Goal: Check status: Check status

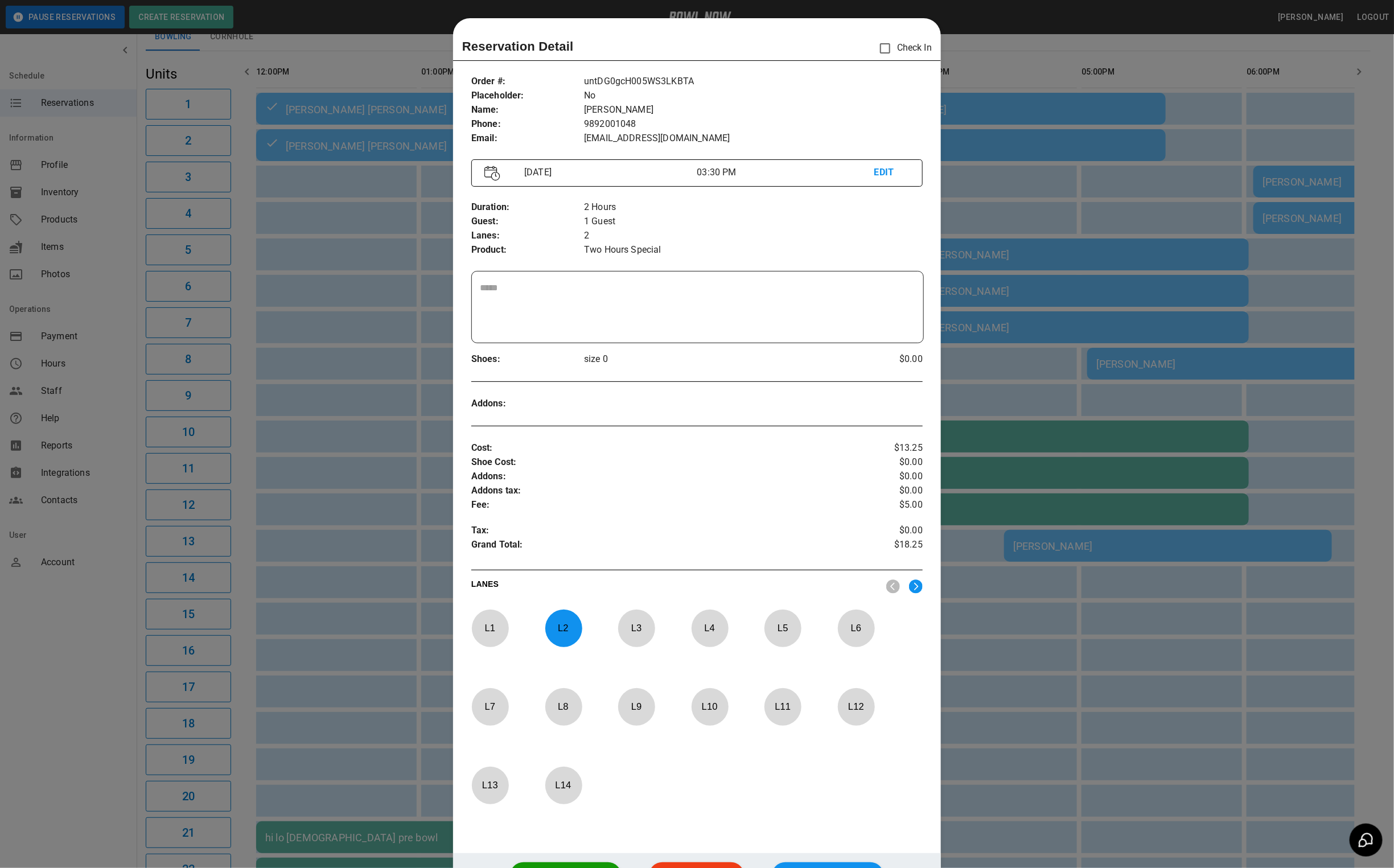
scroll to position [18, 0]
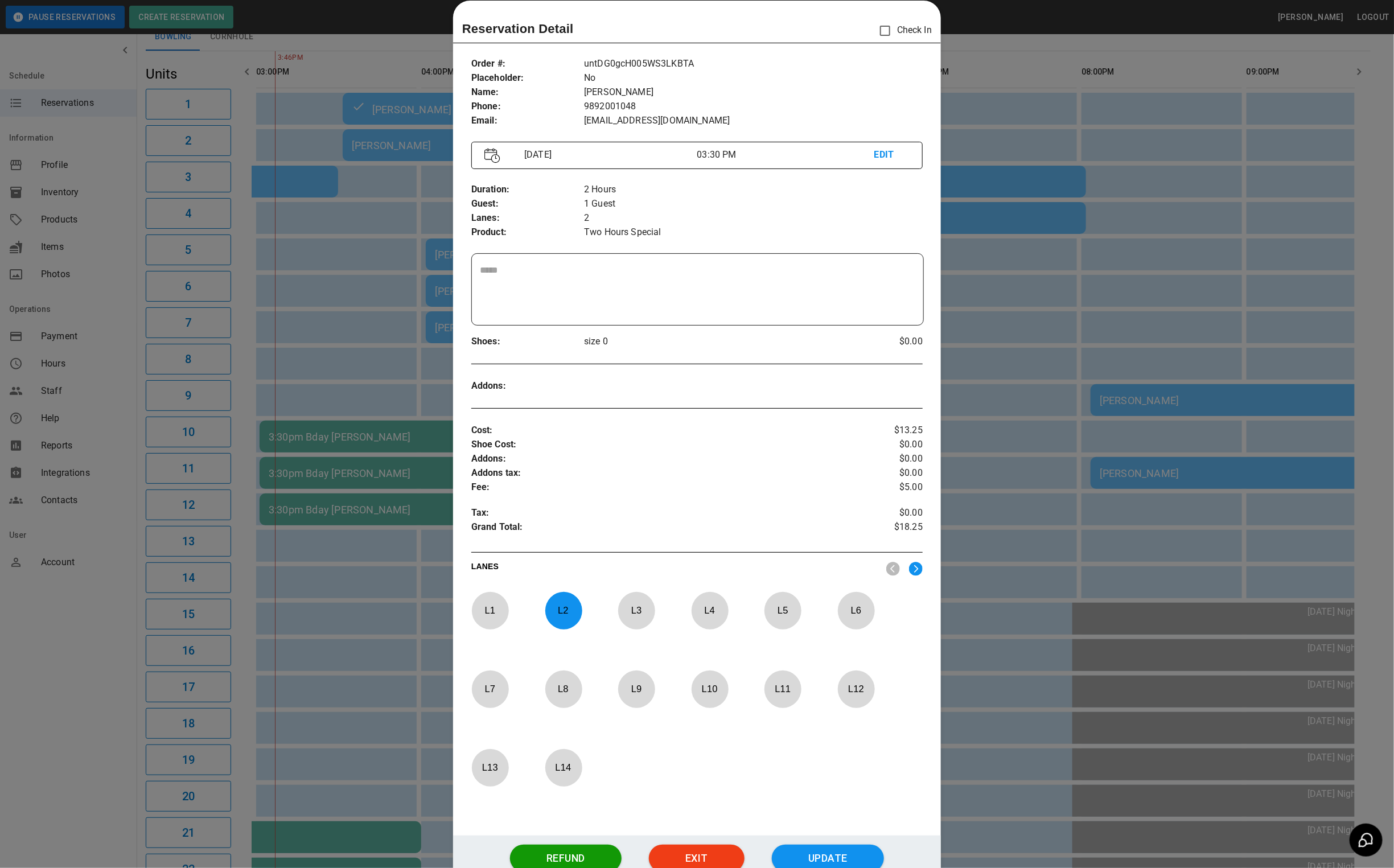
click at [335, 164] on div at bounding box center [697, 434] width 1394 height 868
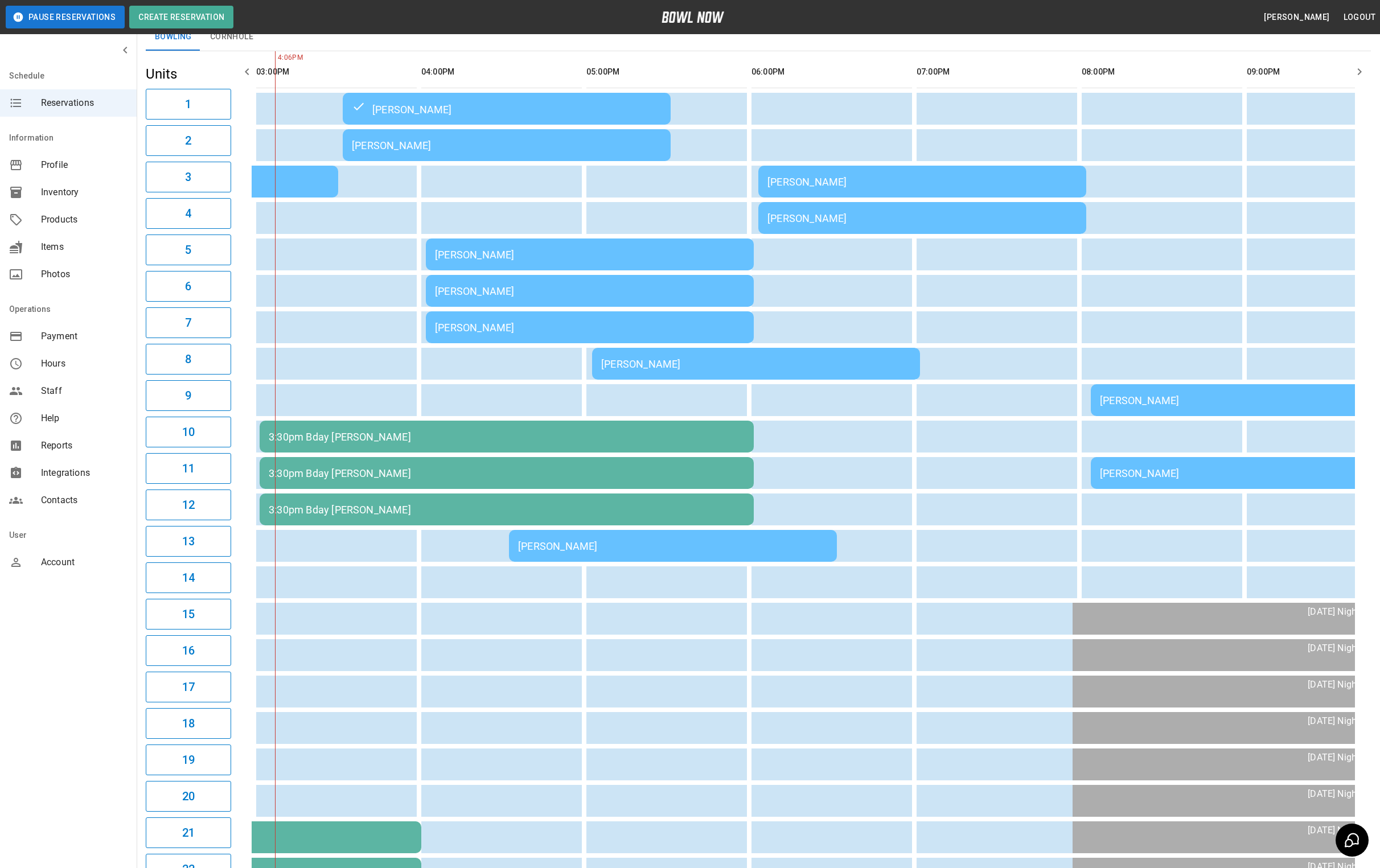
click at [387, 137] on td "[PERSON_NAME]" at bounding box center [507, 145] width 328 height 32
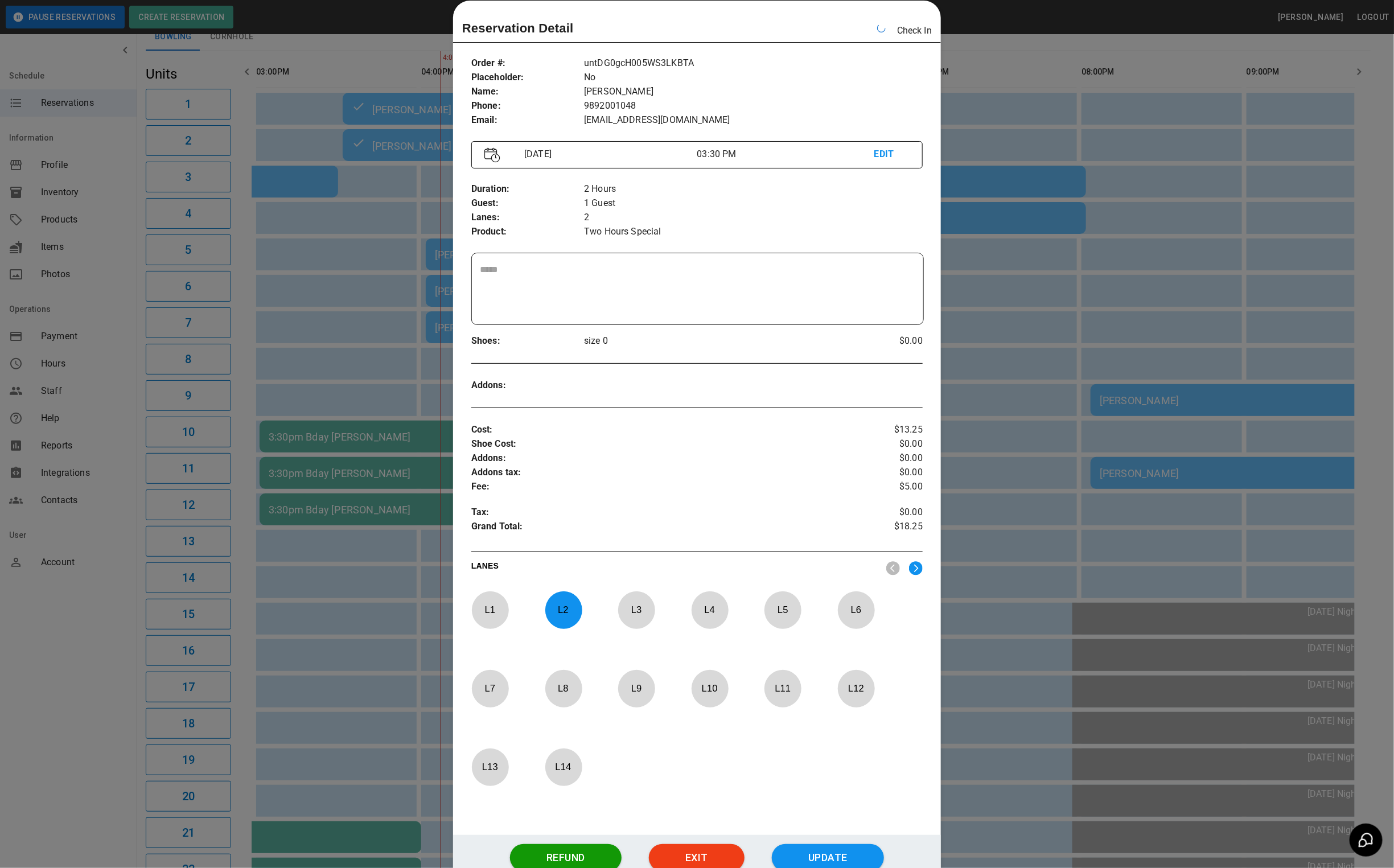
scroll to position [0, 660]
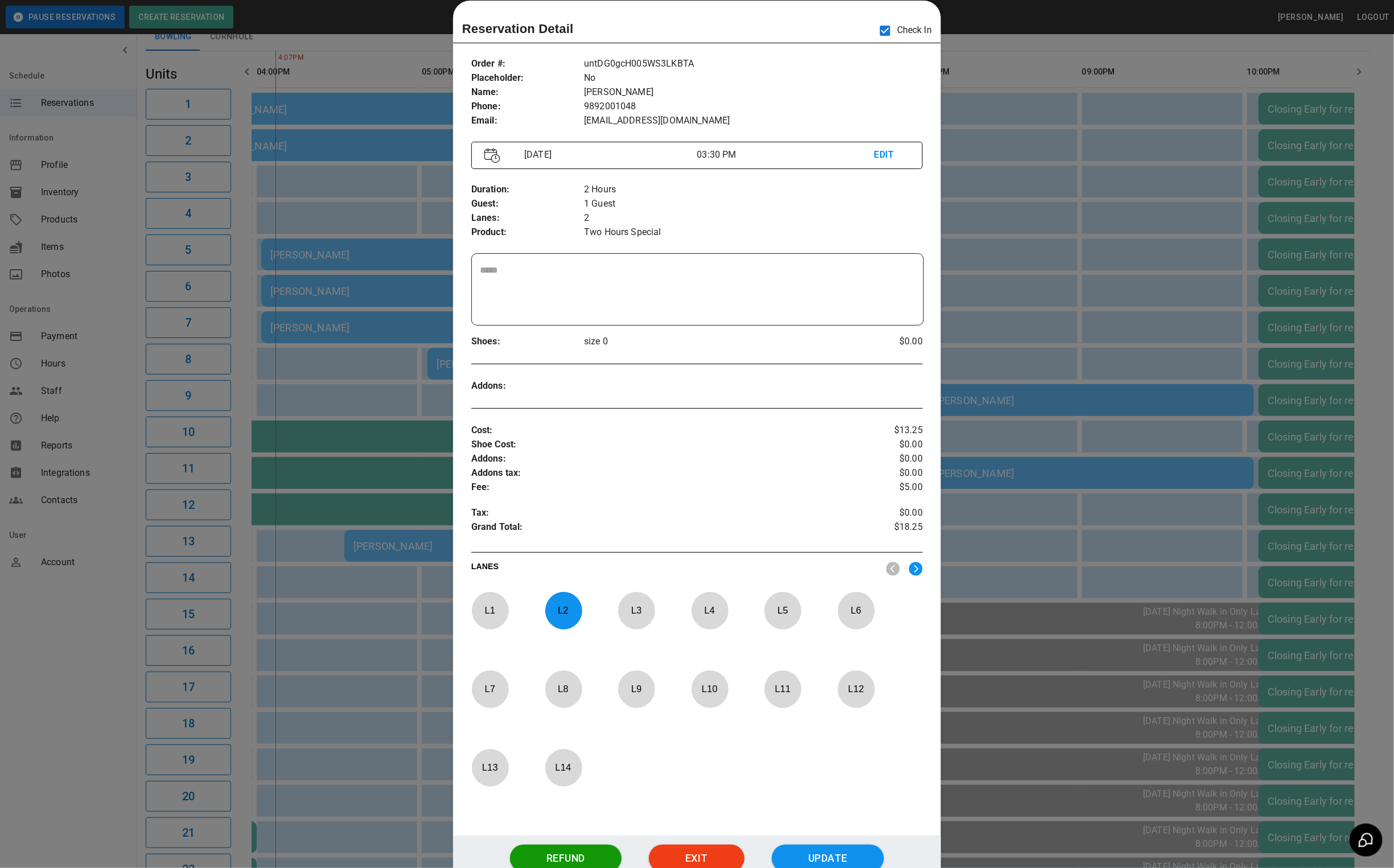
drag, startPoint x: 1068, startPoint y: 123, endPoint x: 905, endPoint y: 219, distance: 189.2
click at [1066, 123] on div at bounding box center [697, 434] width 1394 height 868
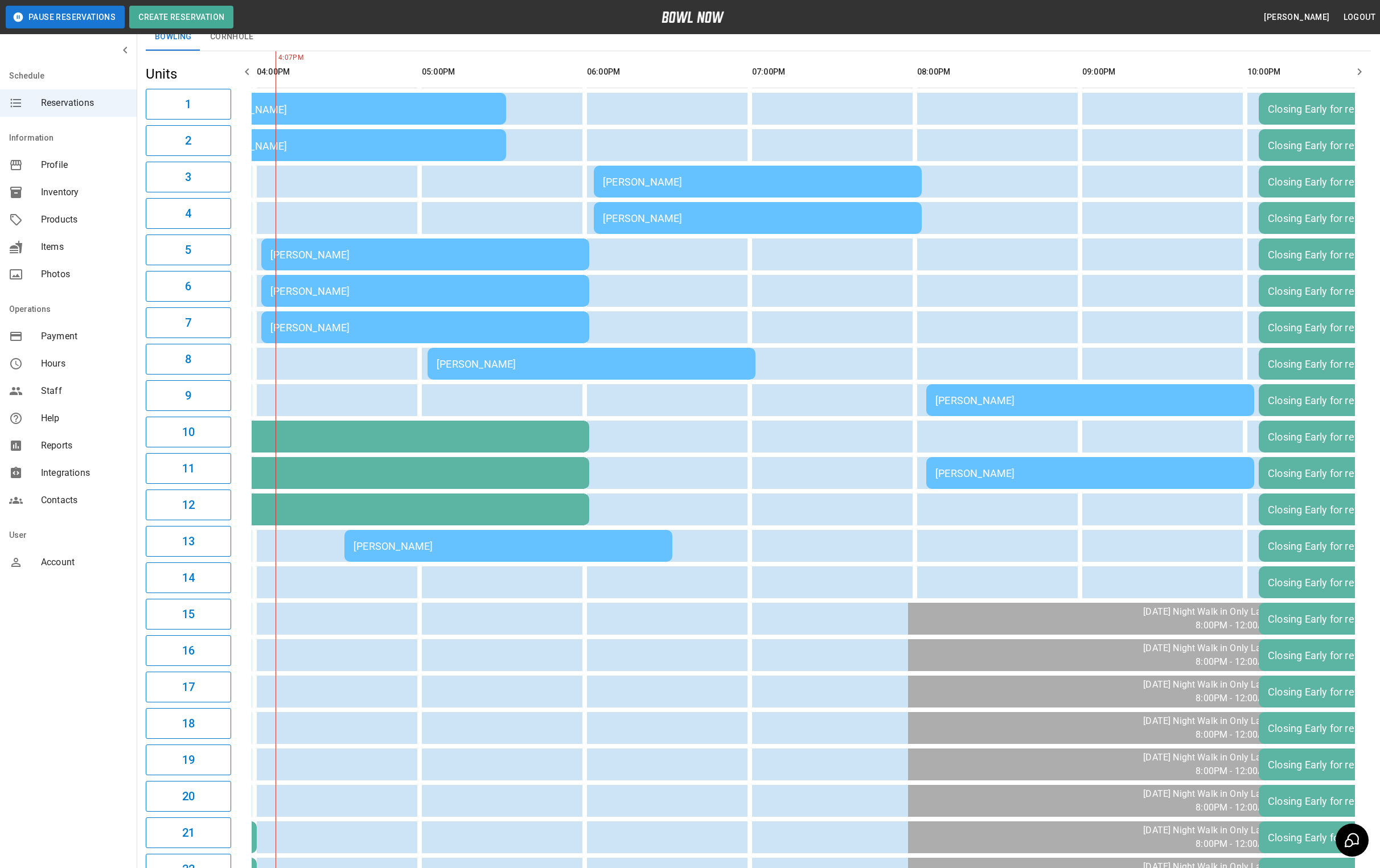
click at [462, 364] on div "[PERSON_NAME]" at bounding box center [591, 364] width 310 height 12
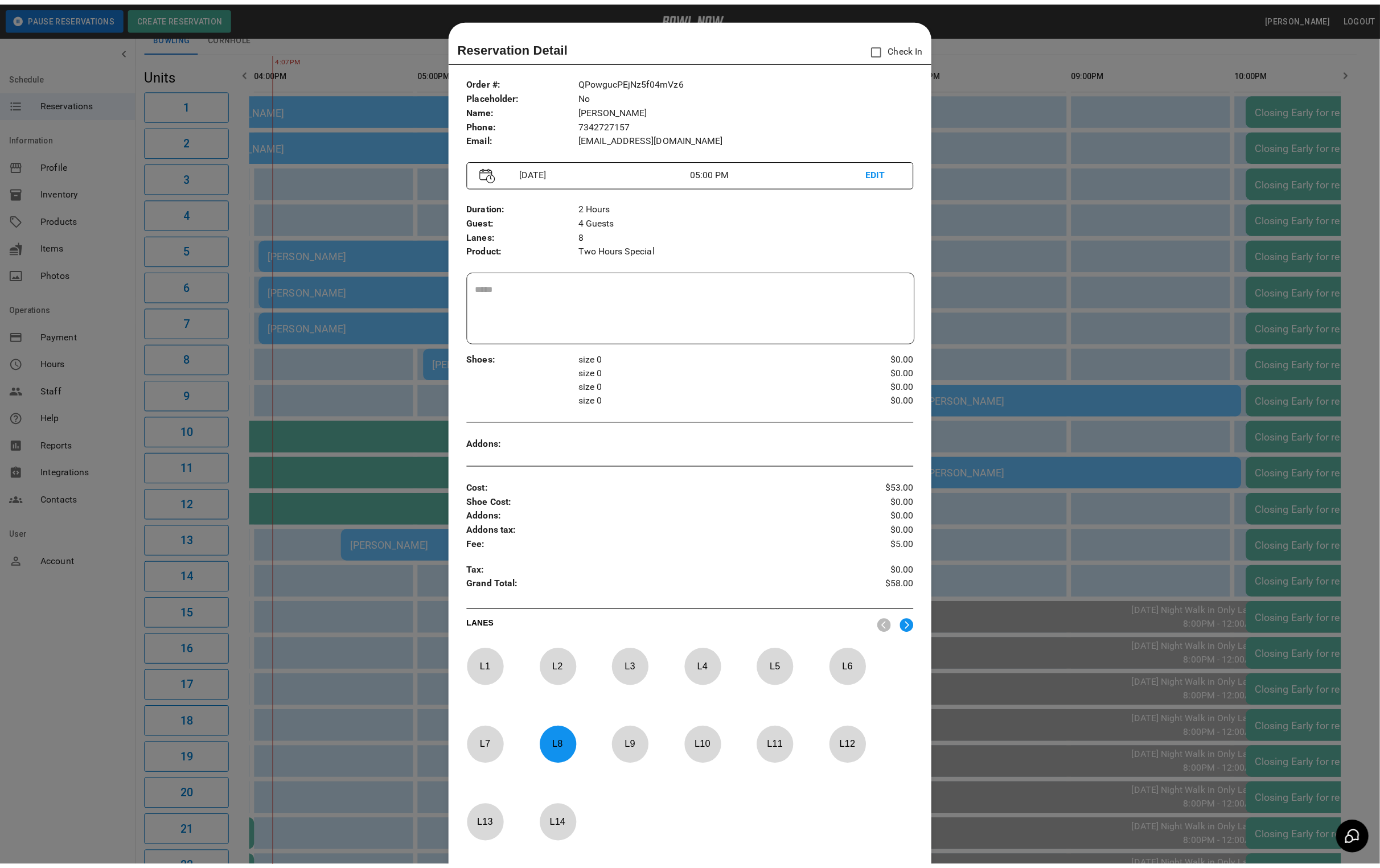
scroll to position [18, 0]
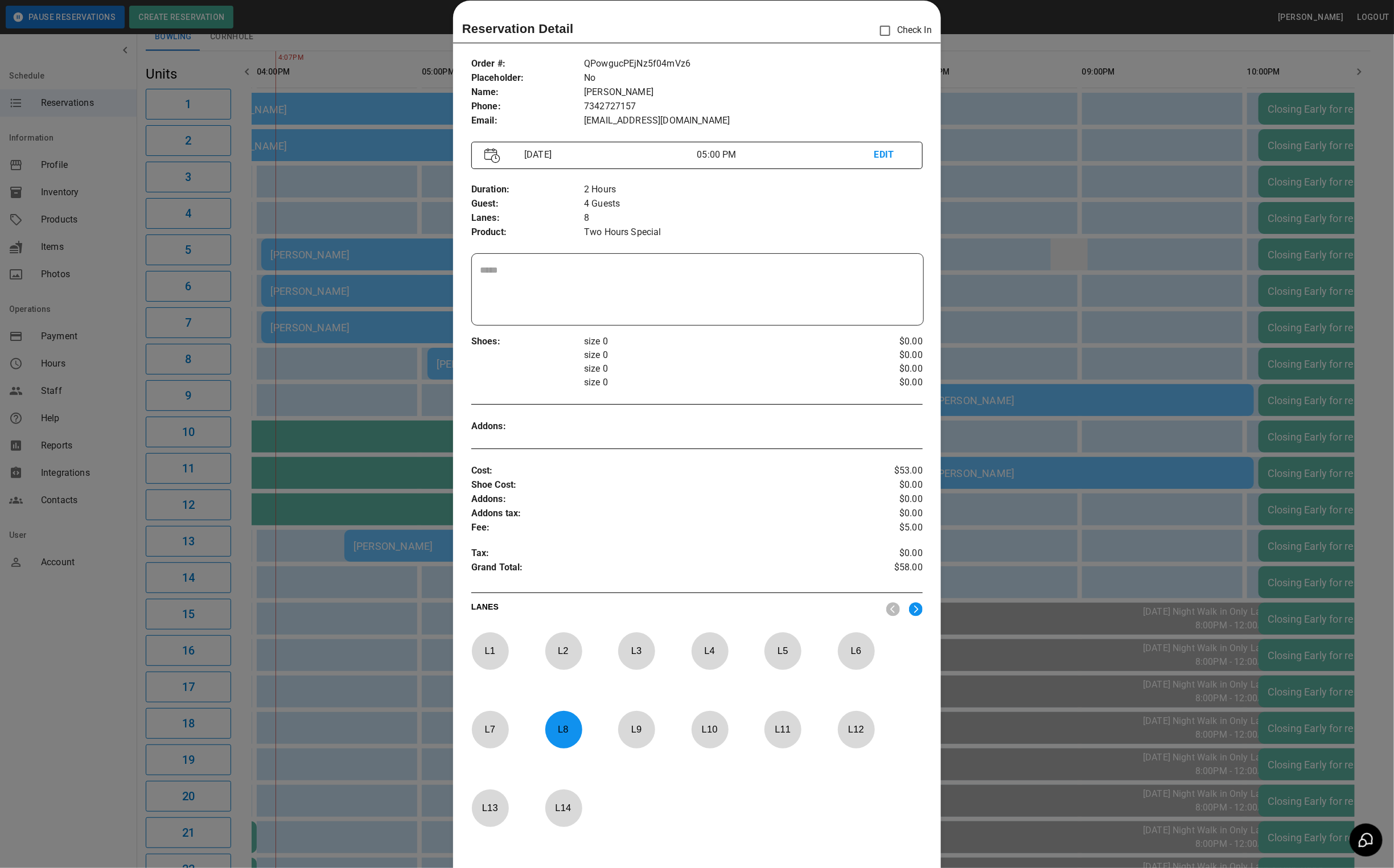
drag, startPoint x: 1089, startPoint y: 248, endPoint x: 1063, endPoint y: 255, distance: 26.9
click at [1089, 248] on div at bounding box center [697, 434] width 1394 height 868
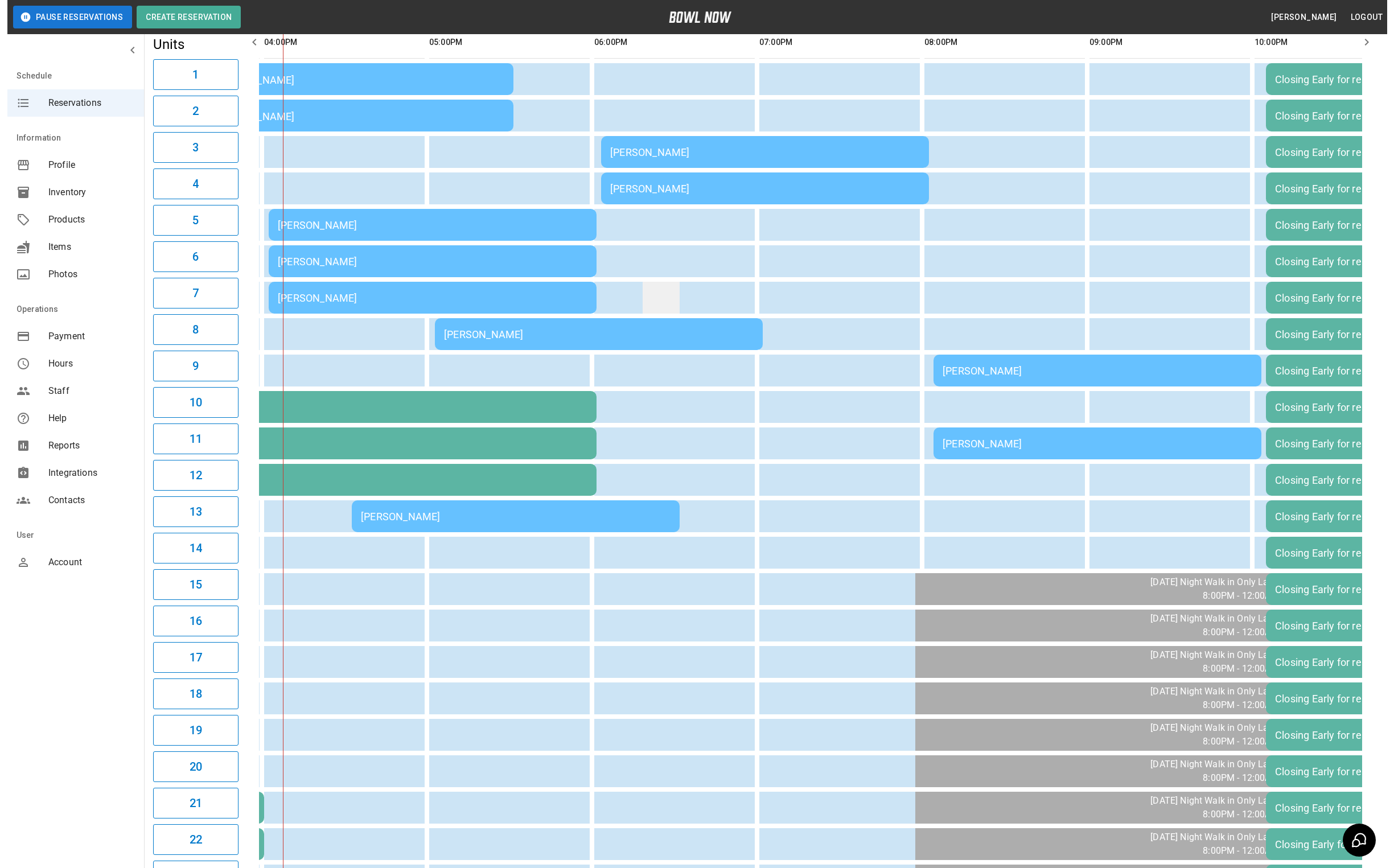
scroll to position [85, 0]
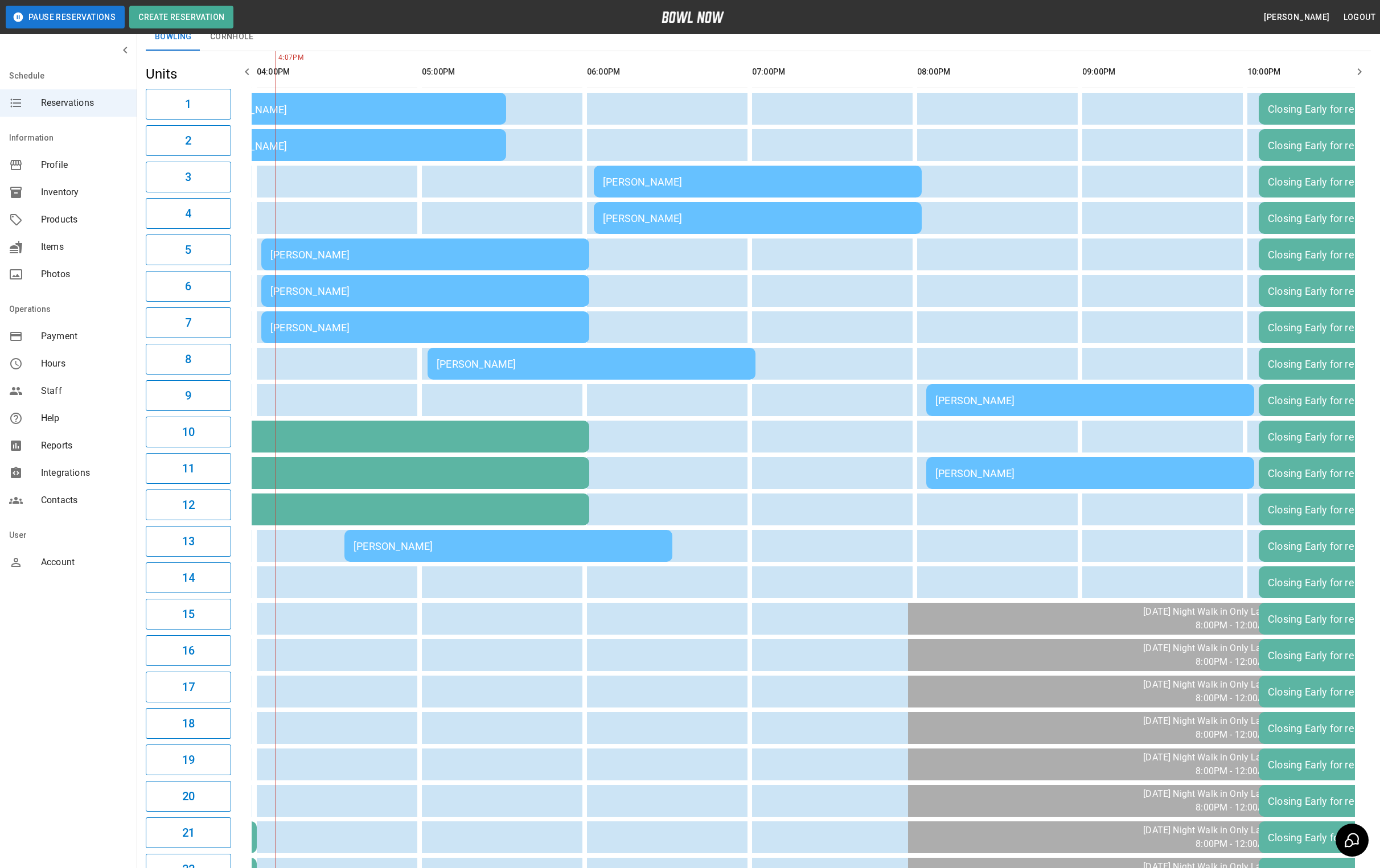
click at [435, 545] on div "[PERSON_NAME]" at bounding box center [508, 546] width 310 height 12
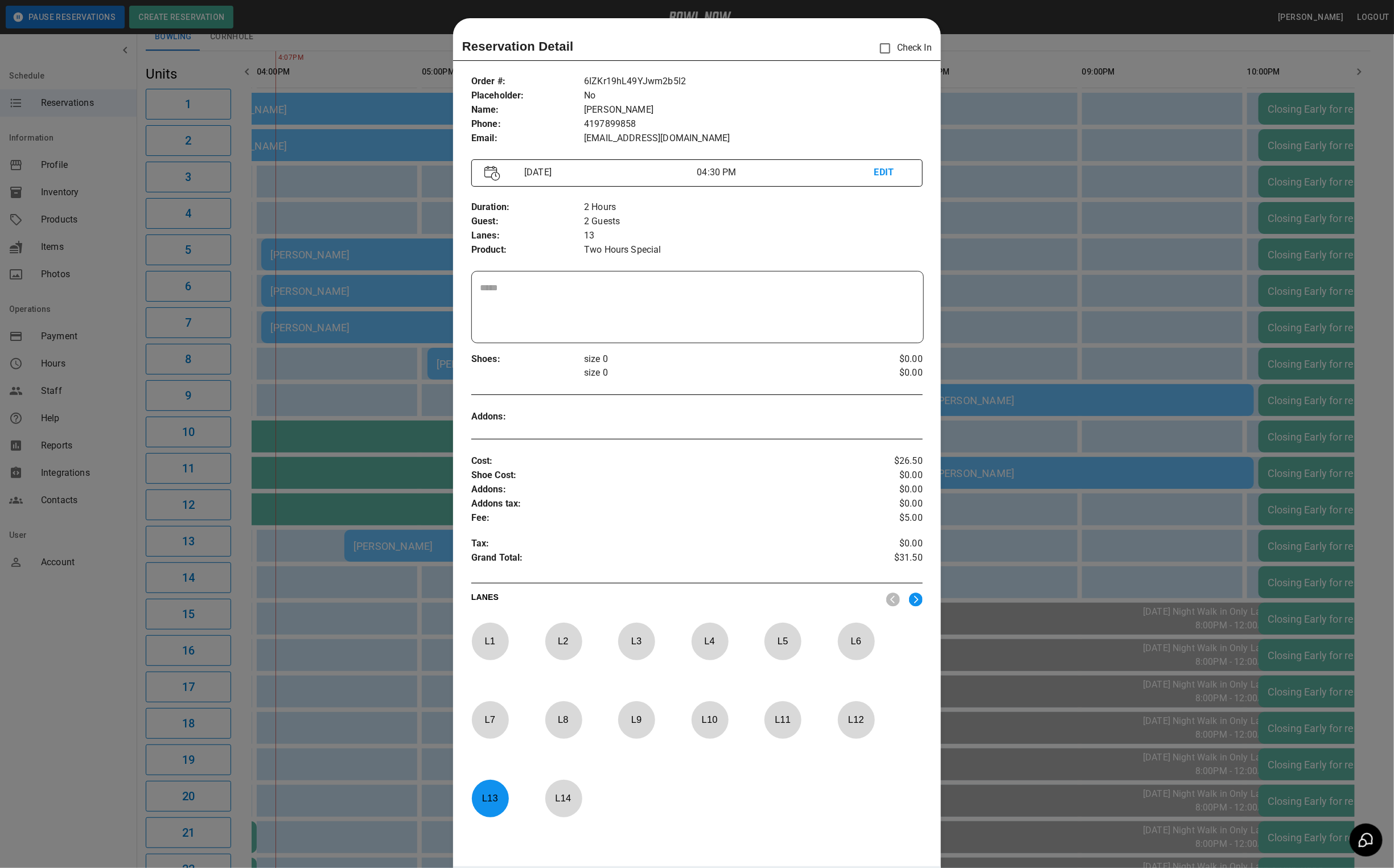
scroll to position [18, 0]
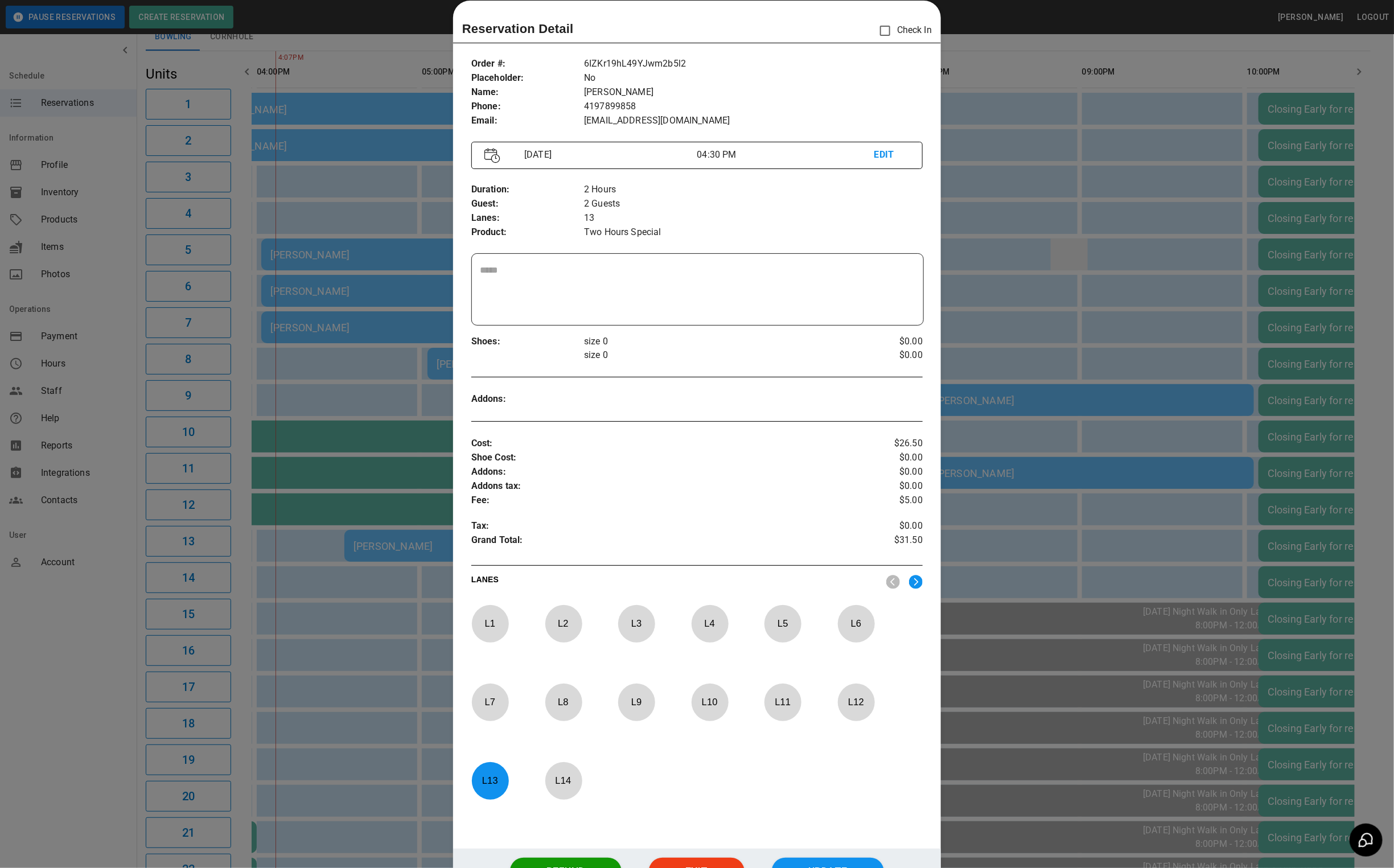
drag, startPoint x: 1122, startPoint y: 224, endPoint x: 1064, endPoint y: 240, distance: 60.2
click at [1118, 235] on div at bounding box center [697, 434] width 1394 height 868
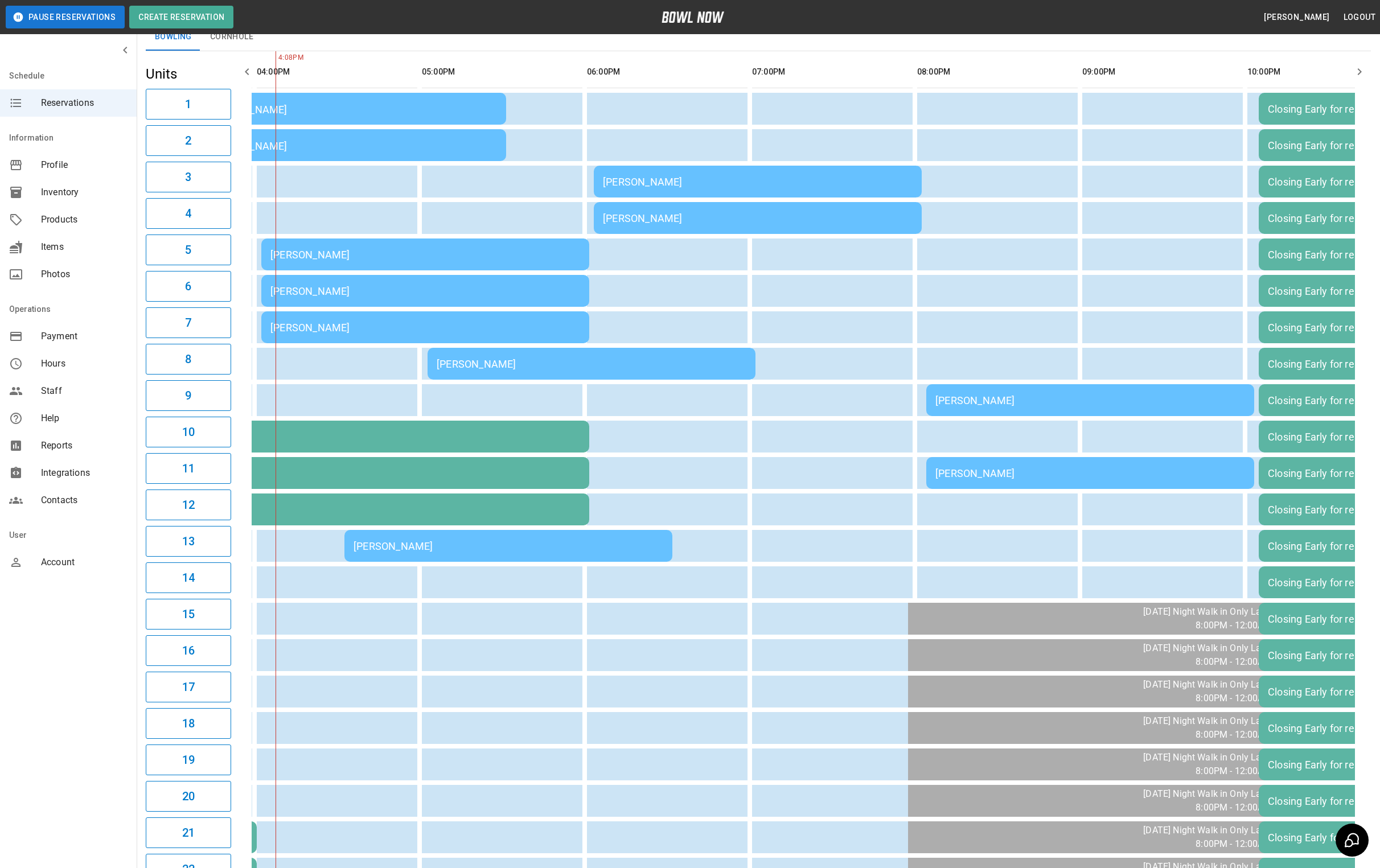
click at [495, 371] on td "[PERSON_NAME]" at bounding box center [591, 364] width 328 height 32
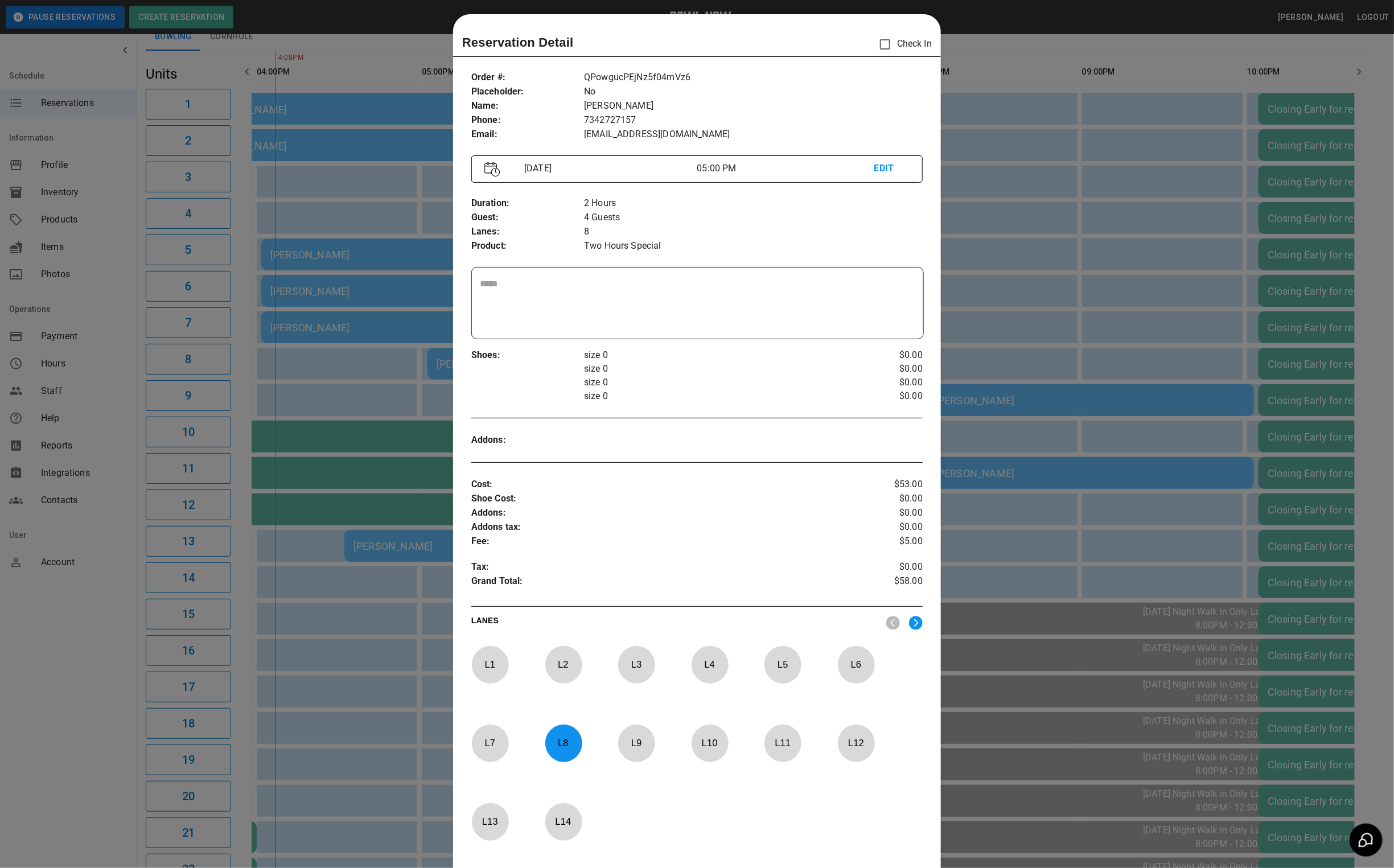
scroll to position [0, 0]
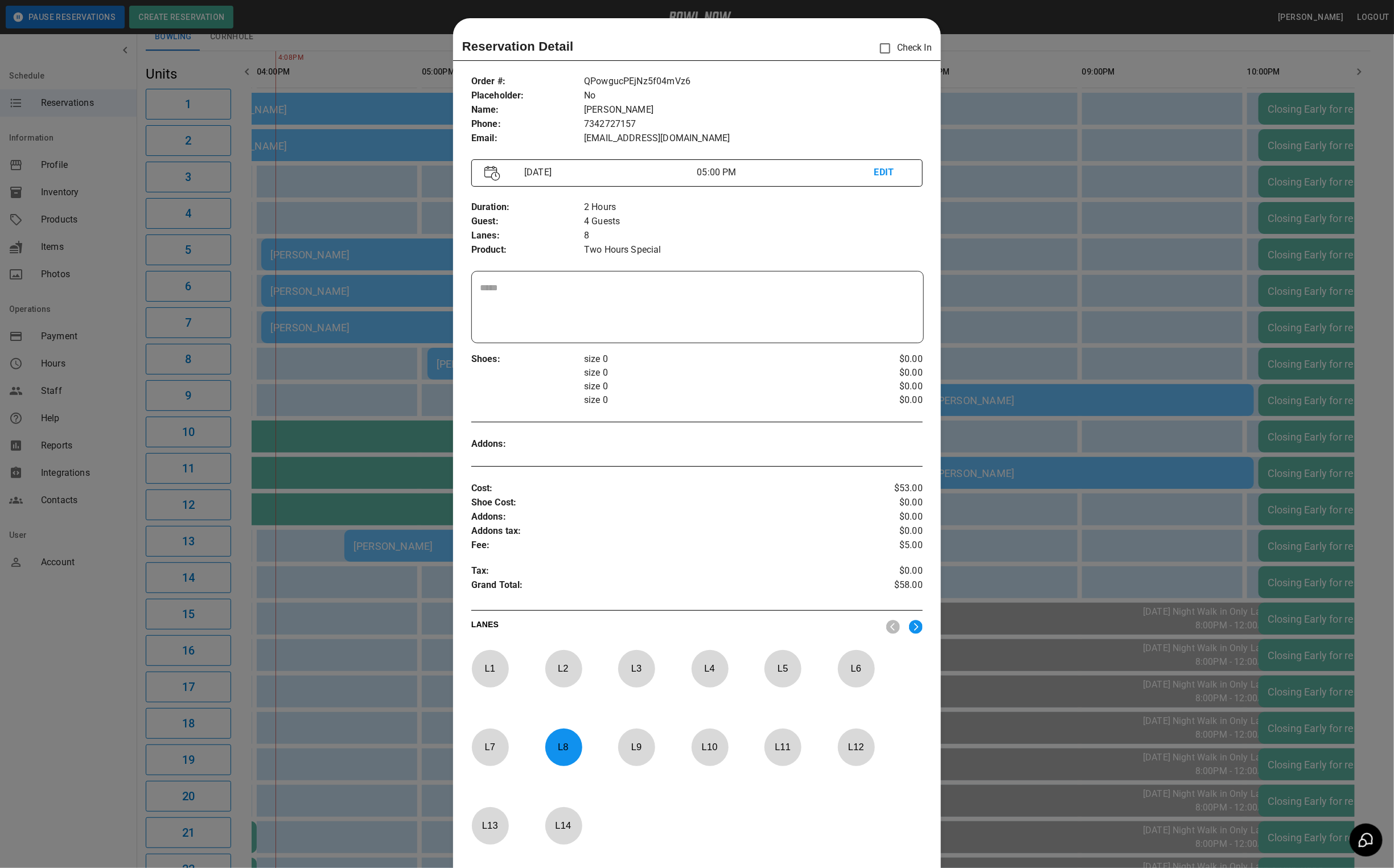
drag, startPoint x: 960, startPoint y: 252, endPoint x: 954, endPoint y: 255, distance: 6.7
click at [960, 252] on div at bounding box center [697, 434] width 1394 height 868
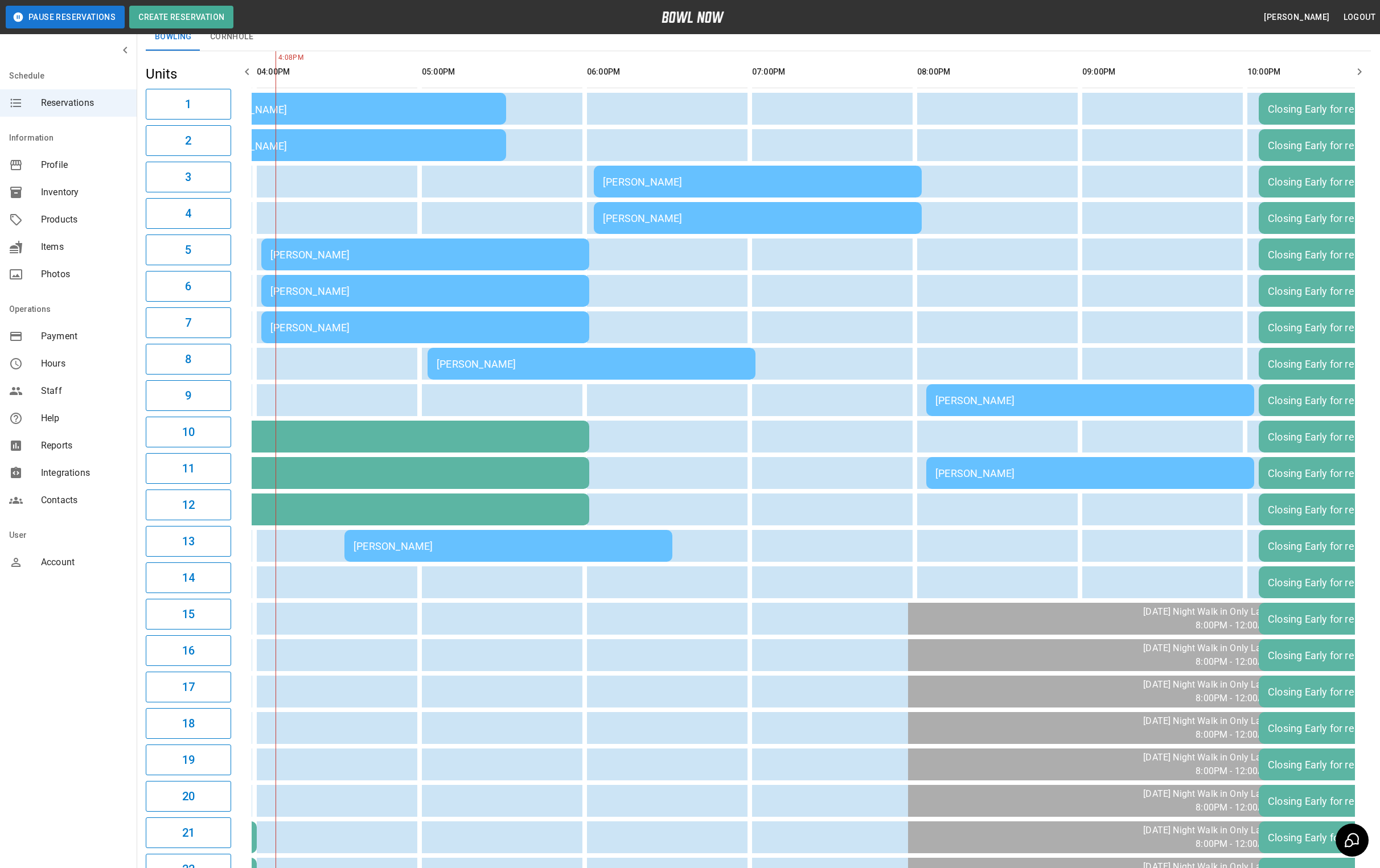
click at [333, 261] on div "[PERSON_NAME]" at bounding box center [425, 254] width 310 height 12
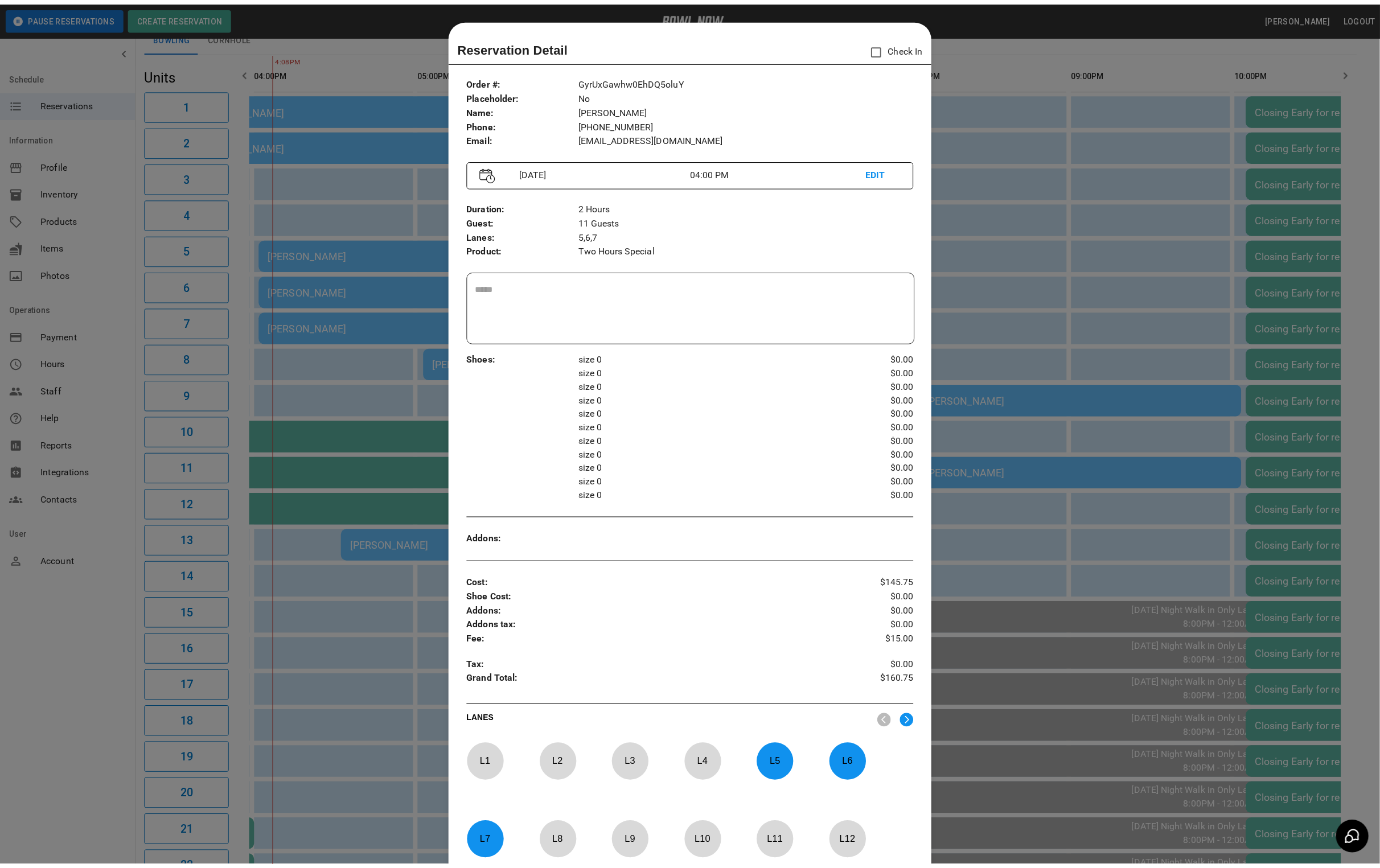
scroll to position [18, 0]
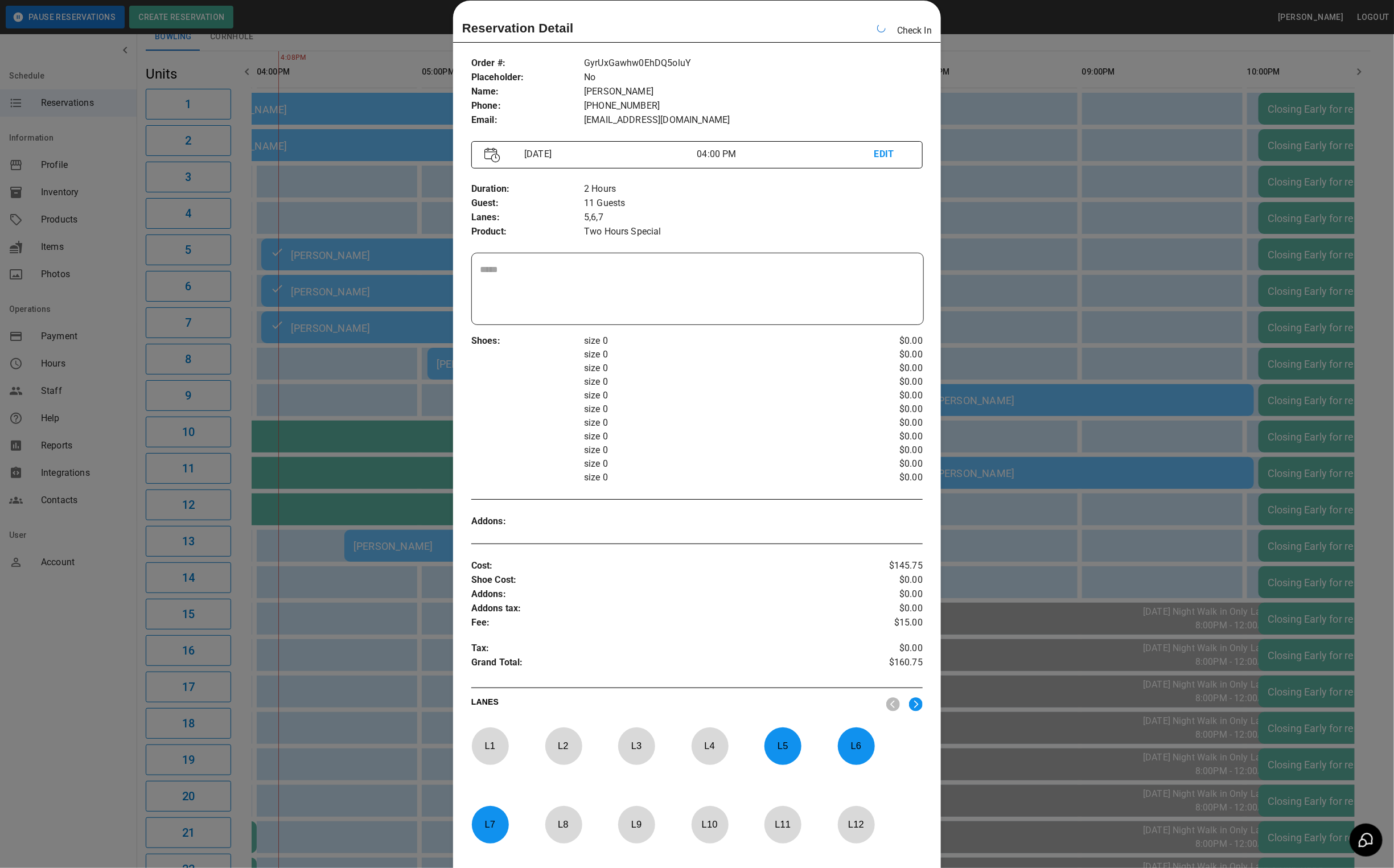
drag, startPoint x: 1013, startPoint y: 203, endPoint x: 994, endPoint y: 86, distance: 118.5
click at [1013, 203] on div at bounding box center [697, 434] width 1394 height 868
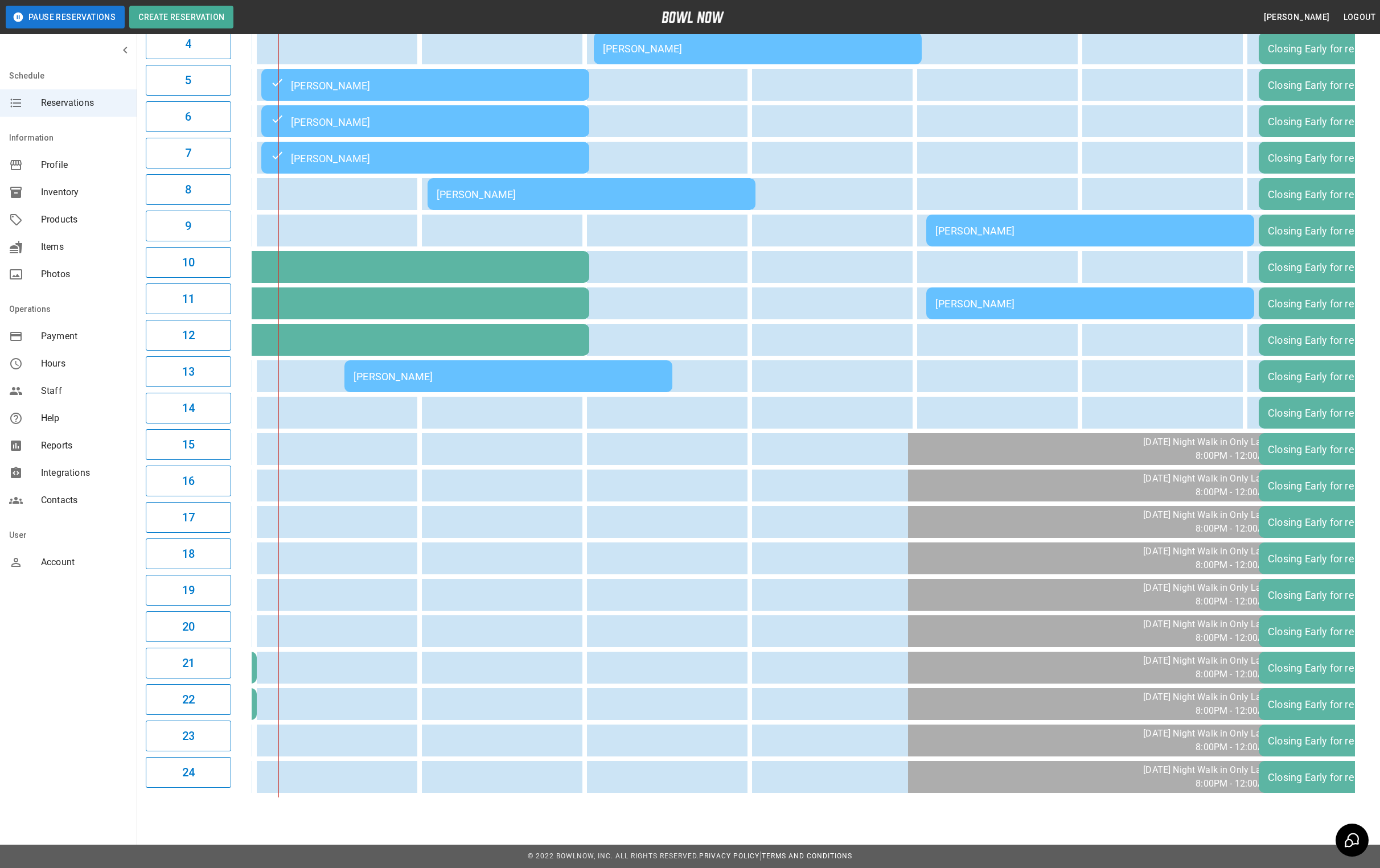
scroll to position [0, 0]
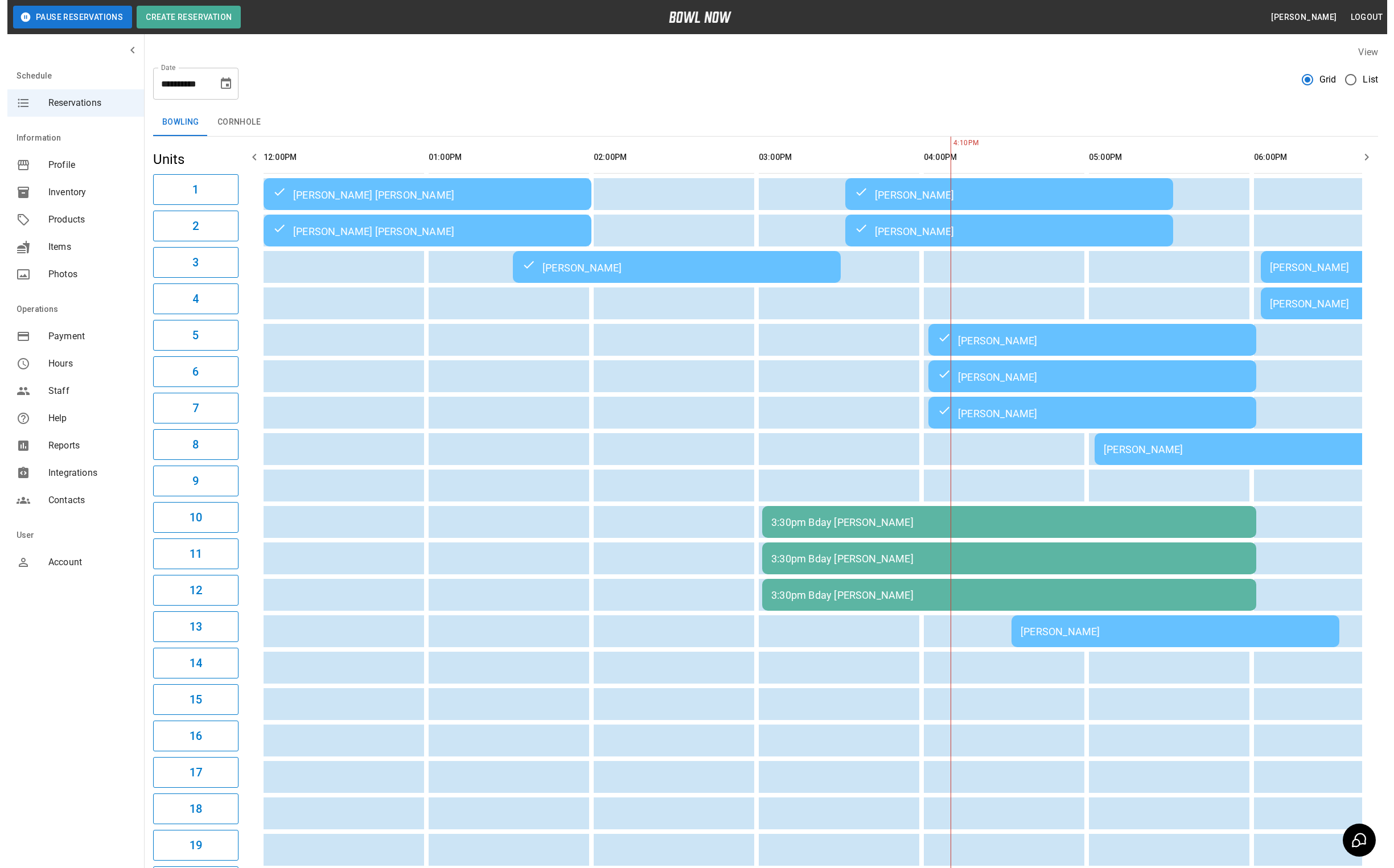
scroll to position [0, 660]
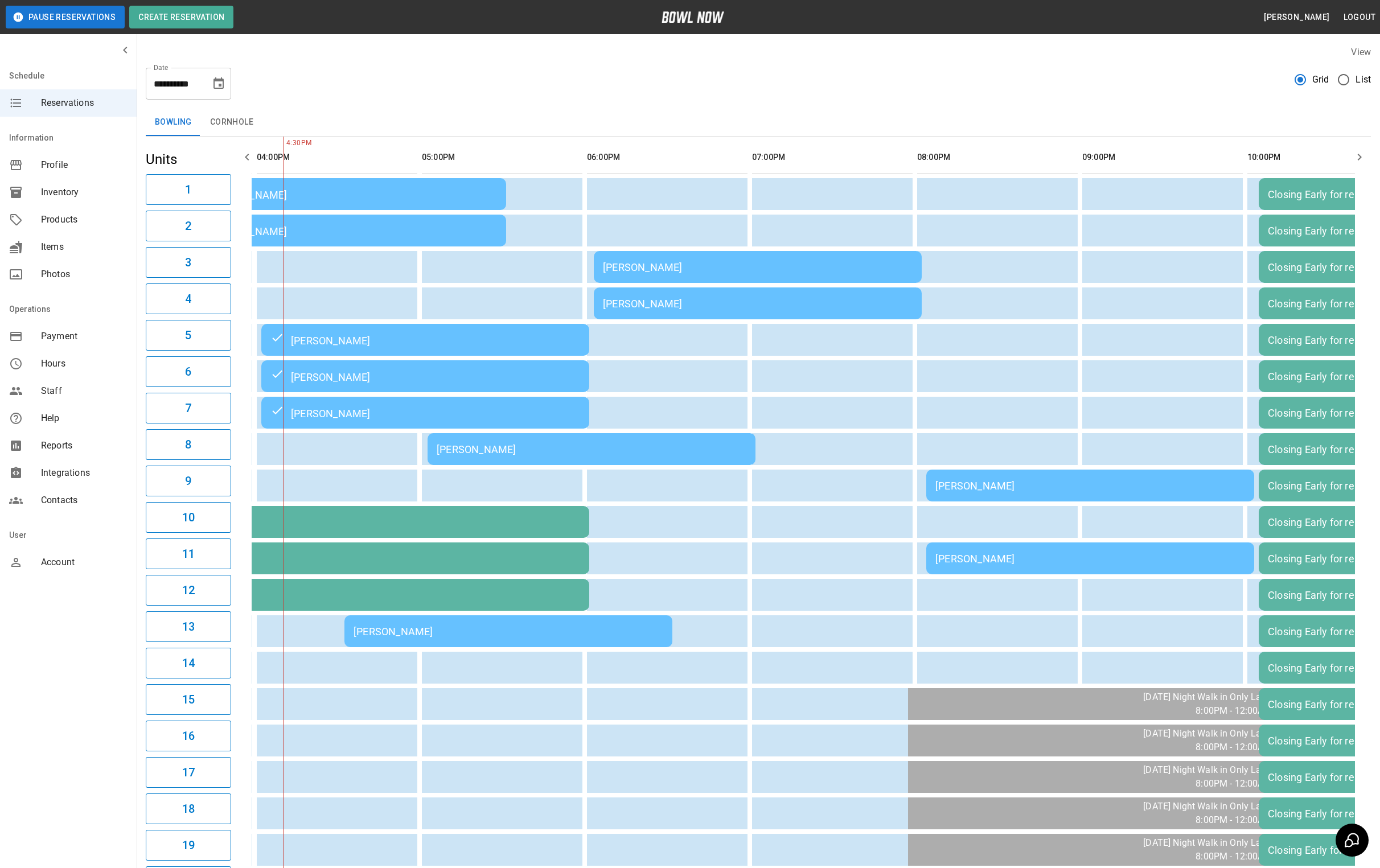
click at [438, 626] on div "[PERSON_NAME]" at bounding box center [508, 631] width 310 height 12
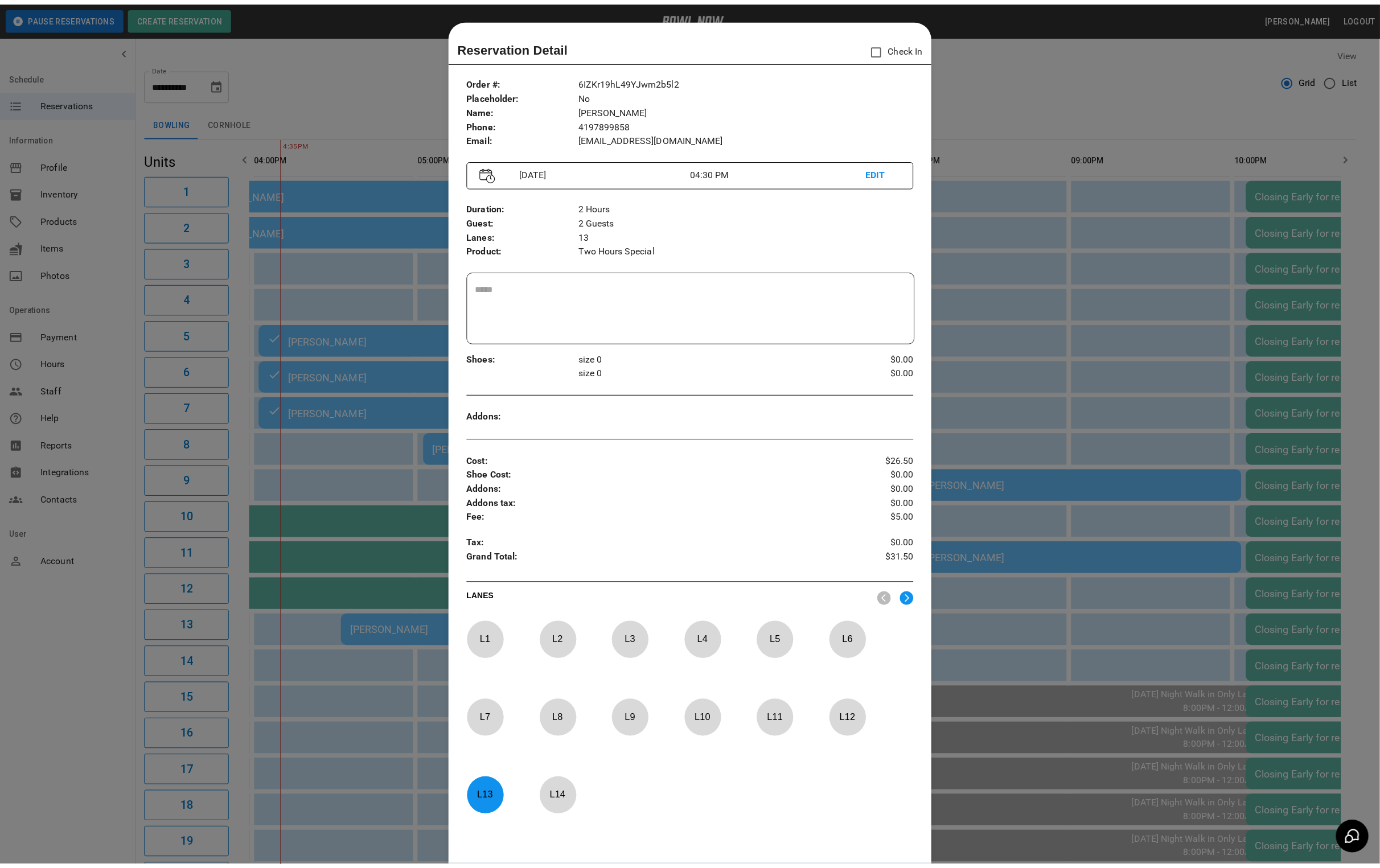
scroll to position [18, 0]
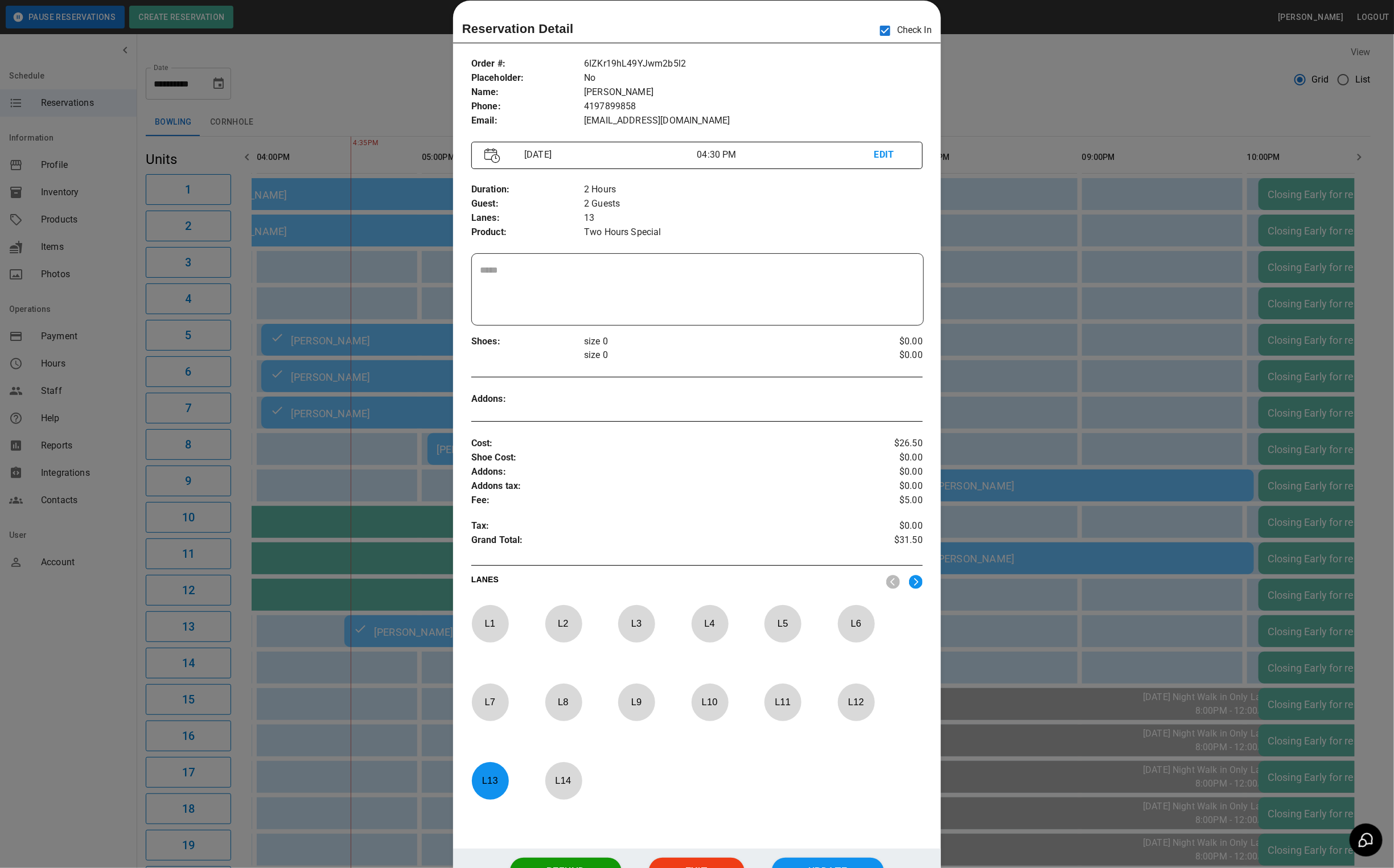
click at [985, 70] on div at bounding box center [697, 434] width 1394 height 868
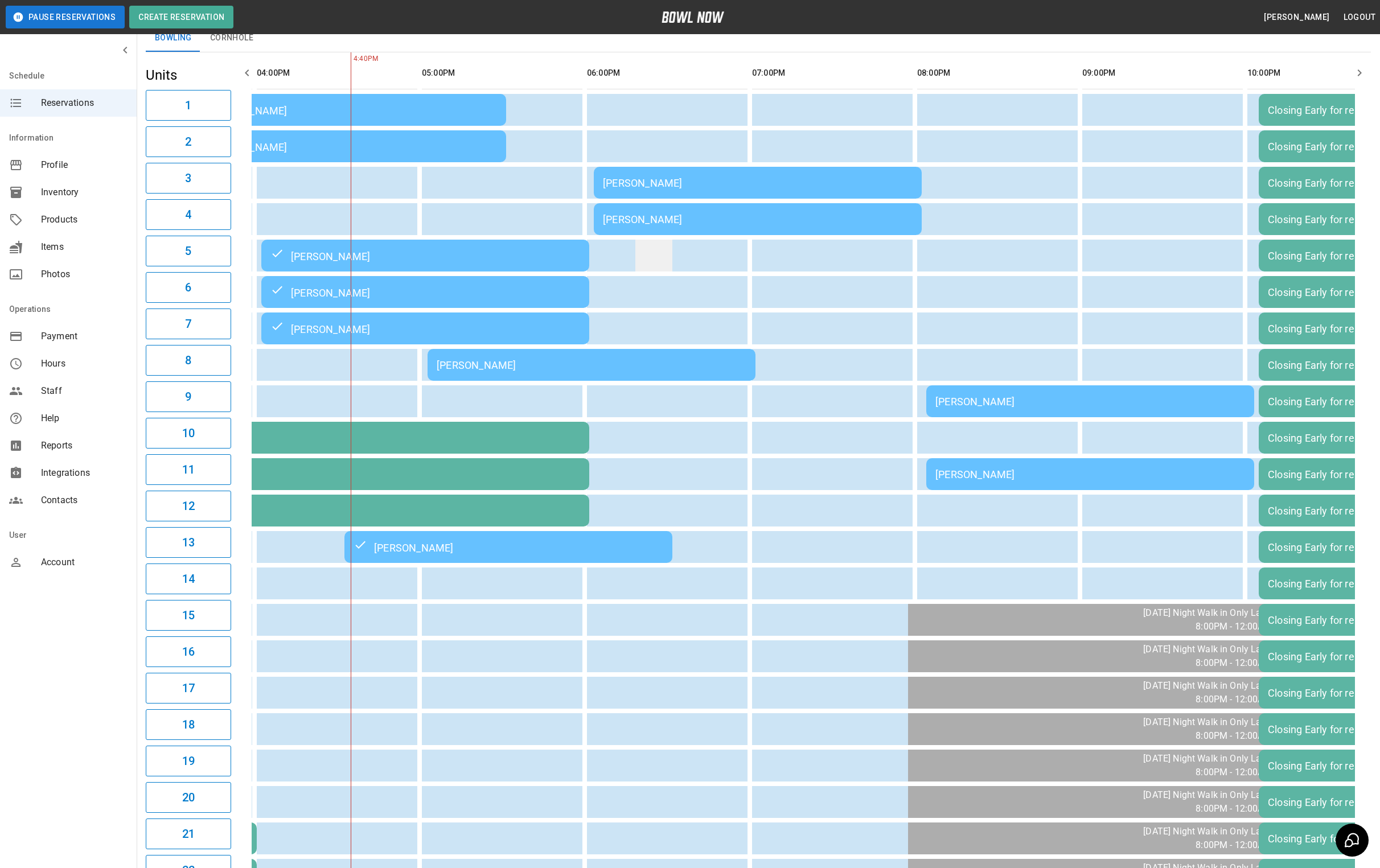
scroll to position [85, 0]
